Goal: Task Accomplishment & Management: Manage account settings

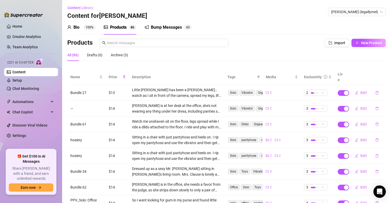
click at [15, 24] on link "Home" at bounding box center [17, 26] width 10 height 4
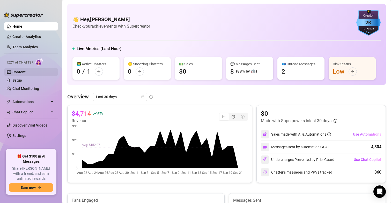
click at [21, 72] on link "Content" at bounding box center [18, 72] width 13 height 4
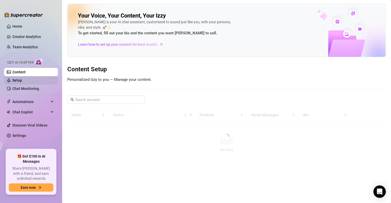
click at [19, 79] on link "Setup" at bounding box center [17, 80] width 10 height 4
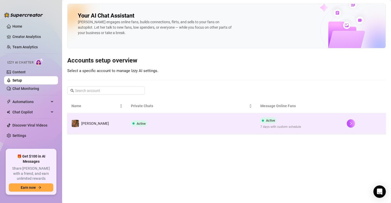
click at [271, 127] on span "7 days with custom schedule" at bounding box center [280, 127] width 41 height 5
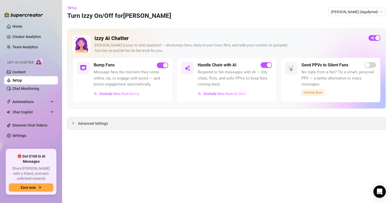
click at [103, 123] on span "Advanced Settings" at bounding box center [93, 124] width 30 height 6
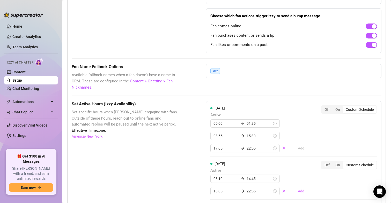
scroll to position [379, 0]
